Goal: Task Accomplishment & Management: Manage account settings

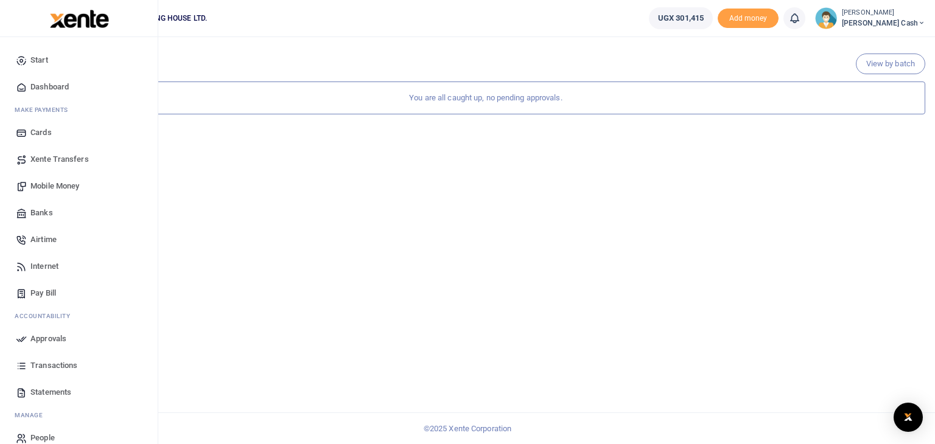
click at [46, 184] on span "Mobile Money" at bounding box center [54, 186] width 49 height 12
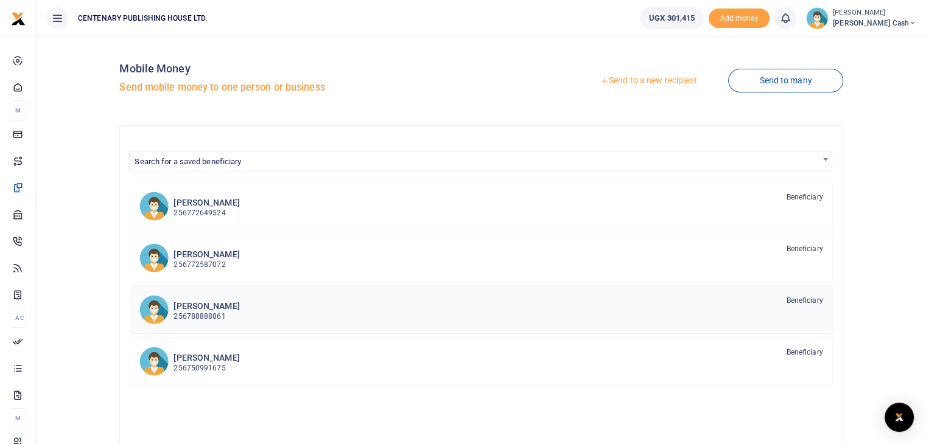
click at [222, 311] on p "256788888861" at bounding box center [206, 317] width 66 height 12
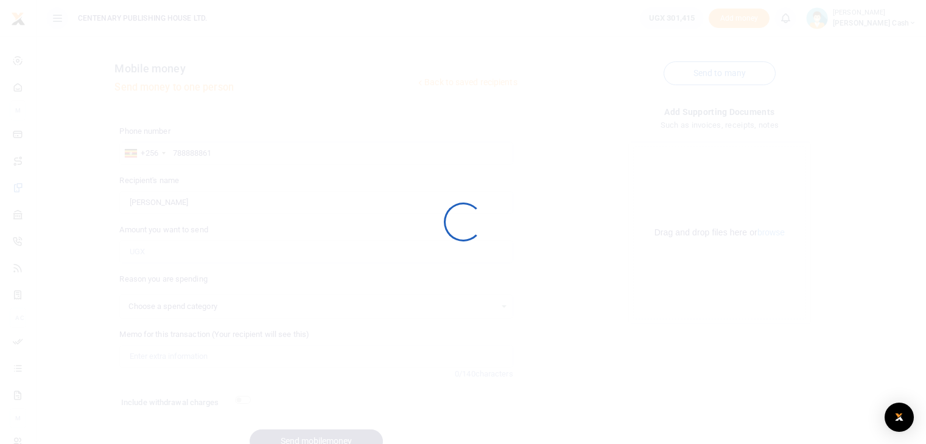
select select
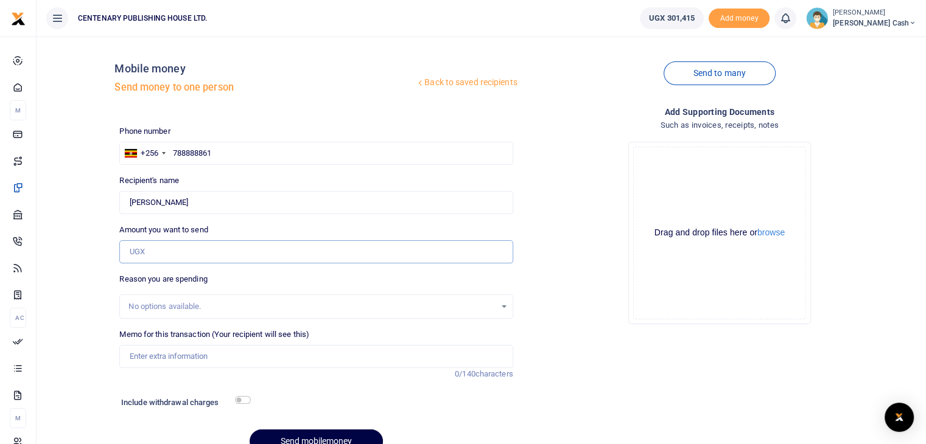
click at [184, 252] on input "Amount you want to send" at bounding box center [315, 251] width 393 height 23
type input "20,000"
click at [173, 356] on input "Memo for this transaction (Your recipient will see this)" at bounding box center [315, 356] width 393 height 23
type input "Car parking"
click at [237, 397] on input "checkbox" at bounding box center [243, 400] width 16 height 8
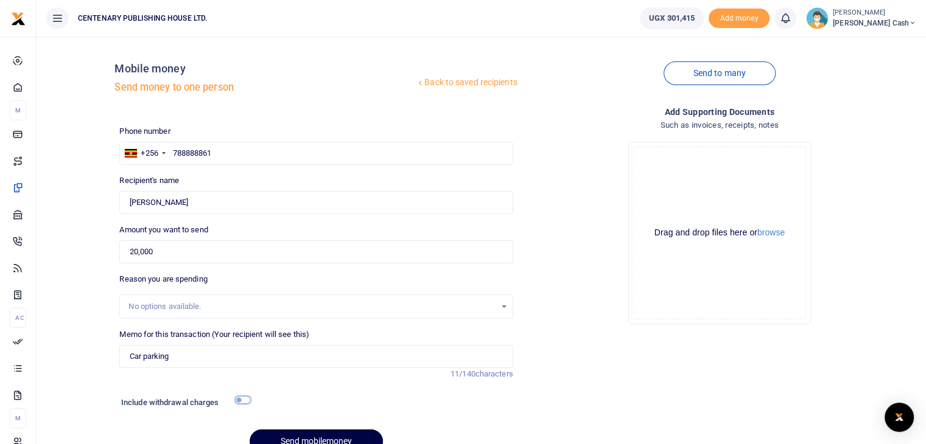
checkbox input "true"
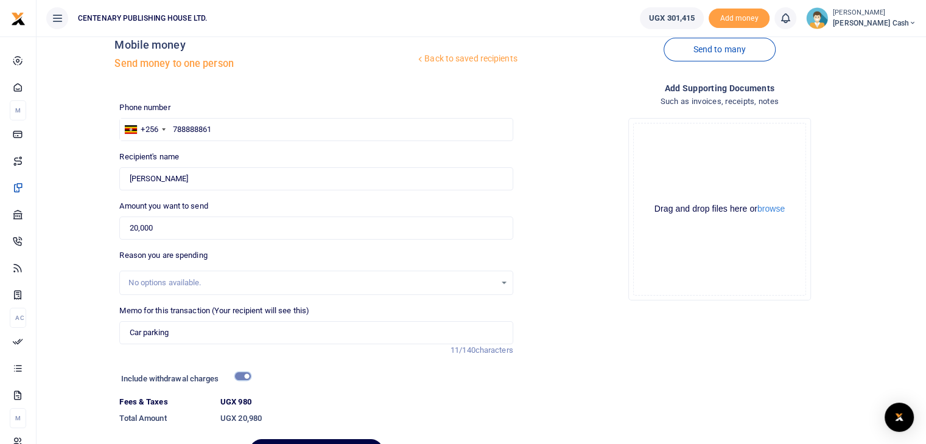
scroll to position [93, 0]
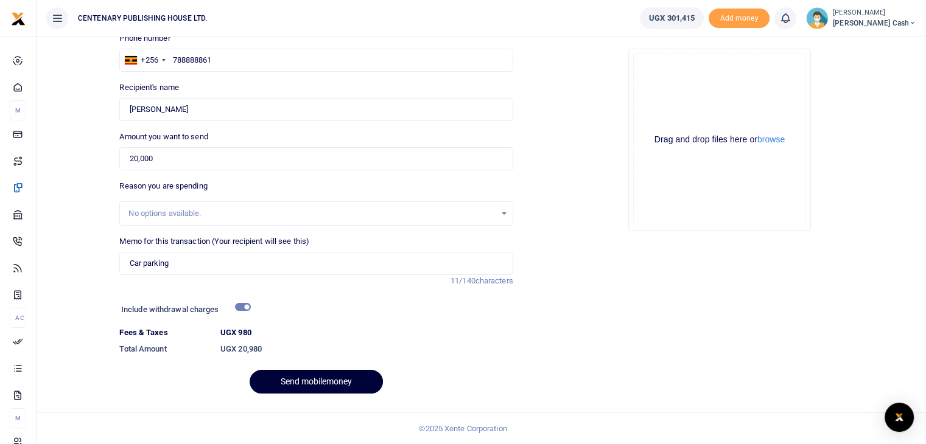
click at [333, 378] on button "Send mobilemoney" at bounding box center [315, 382] width 133 height 24
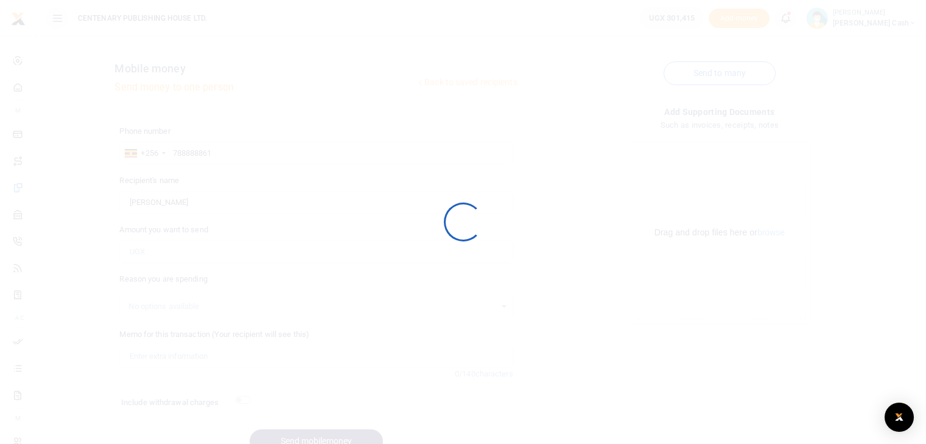
scroll to position [60, 0]
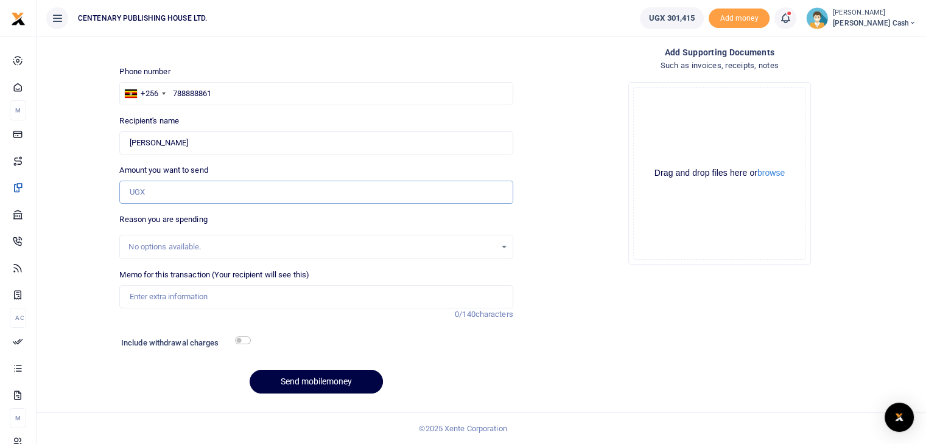
click at [211, 191] on input "Amount you want to send" at bounding box center [315, 192] width 393 height 23
click at [635, 237] on div "Drag and drop files here or browse Powered by Uppy" at bounding box center [719, 173] width 173 height 173
click at [791, 19] on icon at bounding box center [785, 18] width 12 height 13
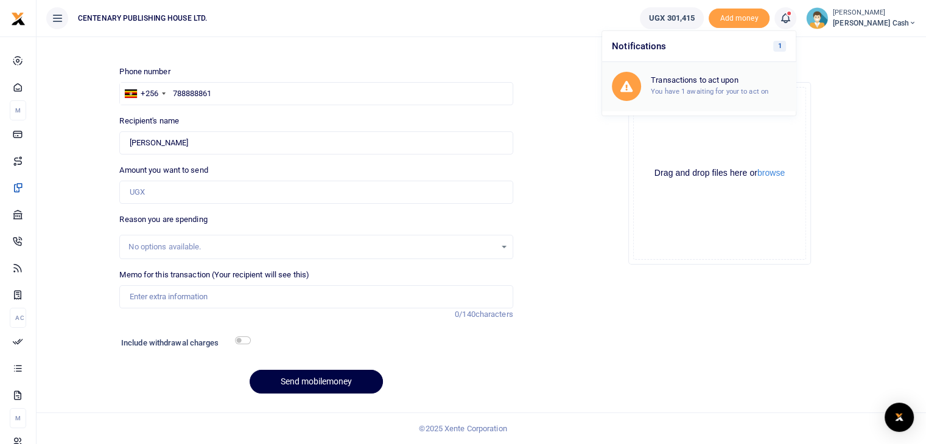
click at [760, 83] on h6 "Transactions to act upon" at bounding box center [718, 80] width 135 height 10
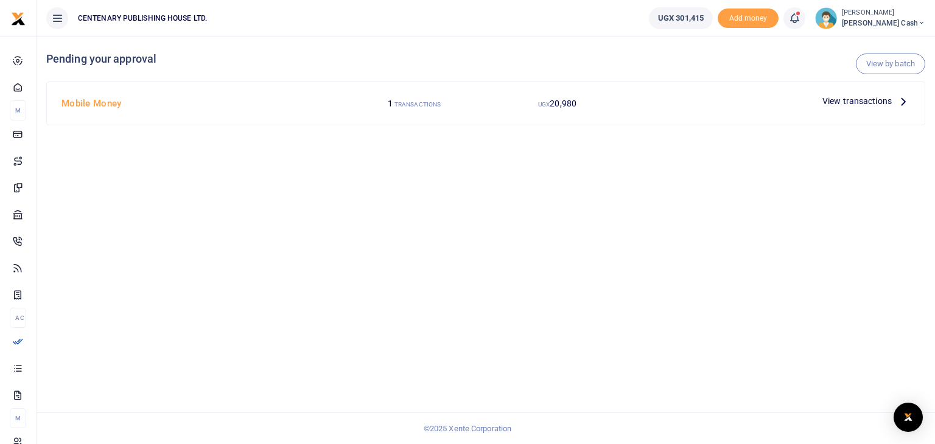
click at [881, 102] on span "View transactions" at bounding box center [856, 100] width 69 height 13
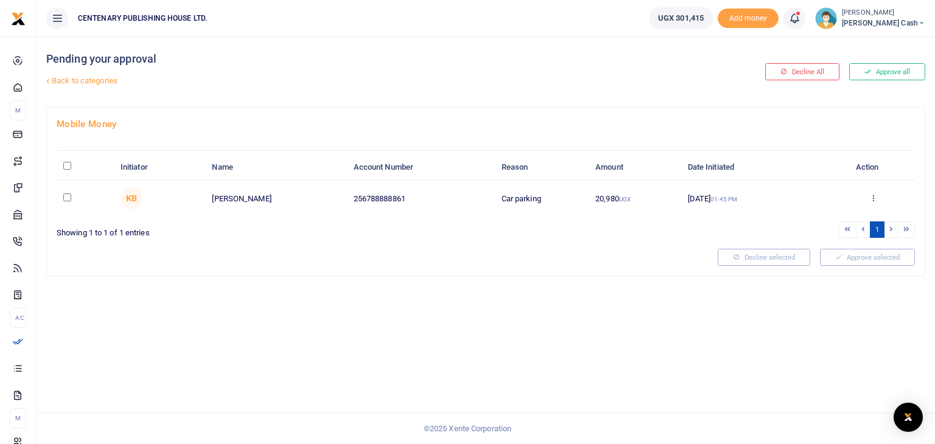
click at [874, 197] on icon at bounding box center [873, 198] width 8 height 9
click at [817, 217] on link "Approve" at bounding box center [828, 217] width 96 height 17
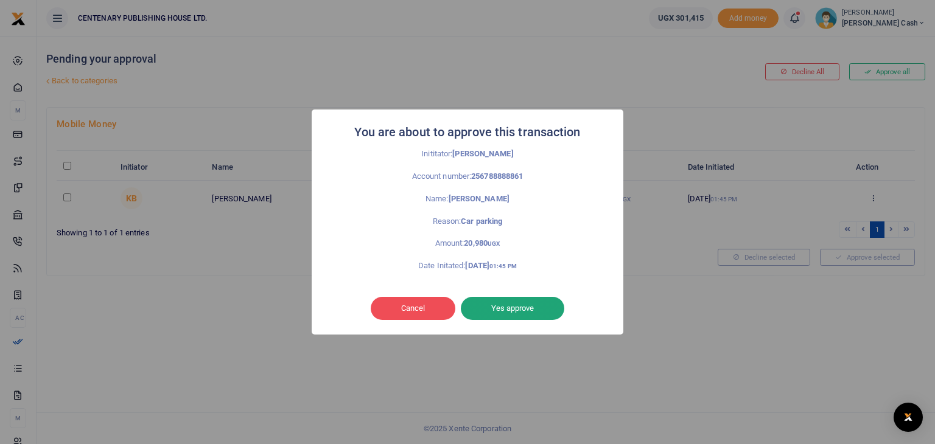
click at [521, 308] on button "Yes approve" at bounding box center [512, 308] width 103 height 23
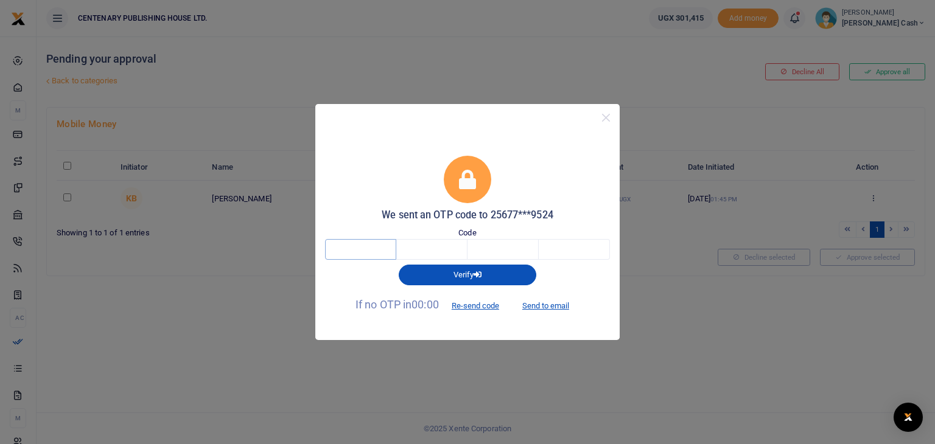
click at [394, 251] on input "text" at bounding box center [360, 249] width 71 height 21
type input "8"
type input "7"
type input "9"
type input "3"
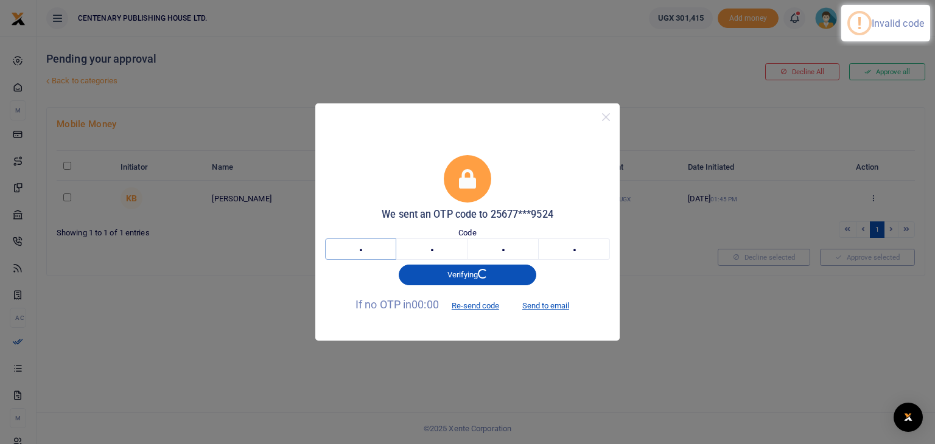
click at [394, 251] on input "8" at bounding box center [360, 249] width 71 height 21
type input "5"
type input "1"
type input "9"
